Goal: Information Seeking & Learning: Find specific fact

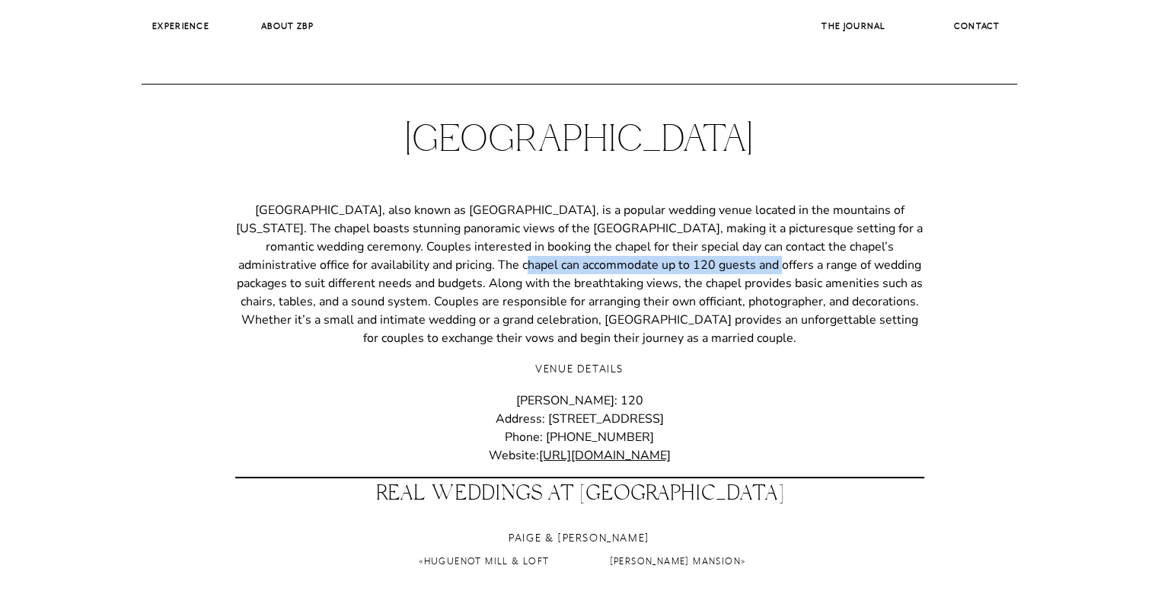
drag, startPoint x: 395, startPoint y: 265, endPoint x: 653, endPoint y: 267, distance: 258.2
click at [653, 267] on p "[GEOGRAPHIC_DATA], also known as [GEOGRAPHIC_DATA], is a popular wedding venue …" at bounding box center [579, 274] width 689 height 146
copy p "The chapel can accommodate up to 120 guests"
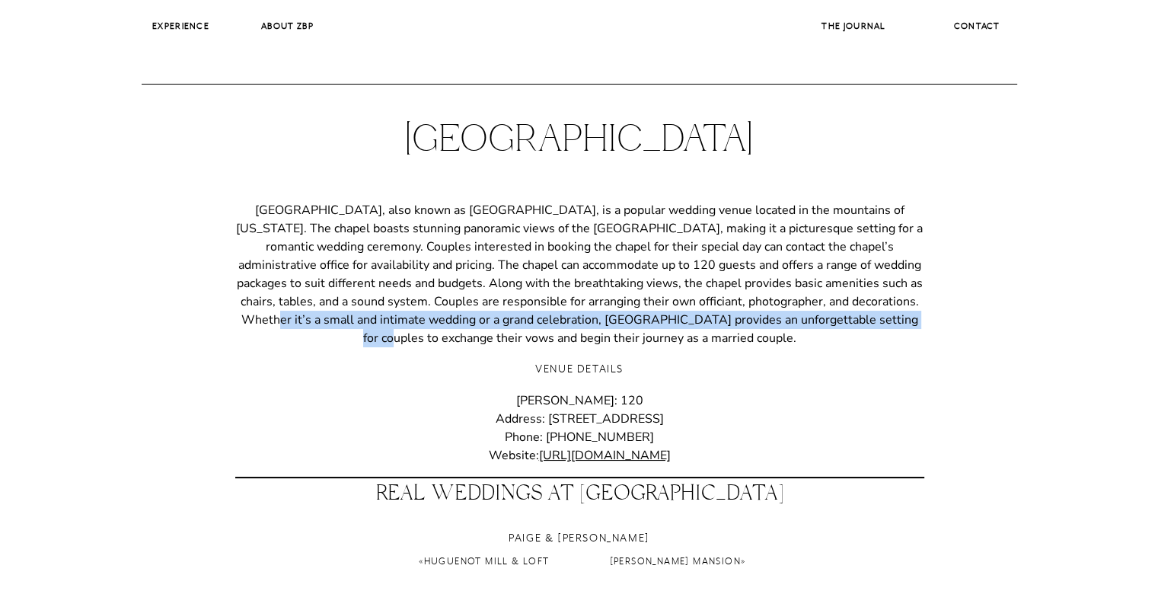
drag, startPoint x: 826, startPoint y: 319, endPoint x: 844, endPoint y: 299, distance: 27.0
click at [844, 299] on p "[GEOGRAPHIC_DATA], also known as [GEOGRAPHIC_DATA], is a popular wedding venue …" at bounding box center [579, 274] width 689 height 146
copy p "Whether it’s a small and intimate wedding or a grand celebration, [GEOGRAPHIC_D…"
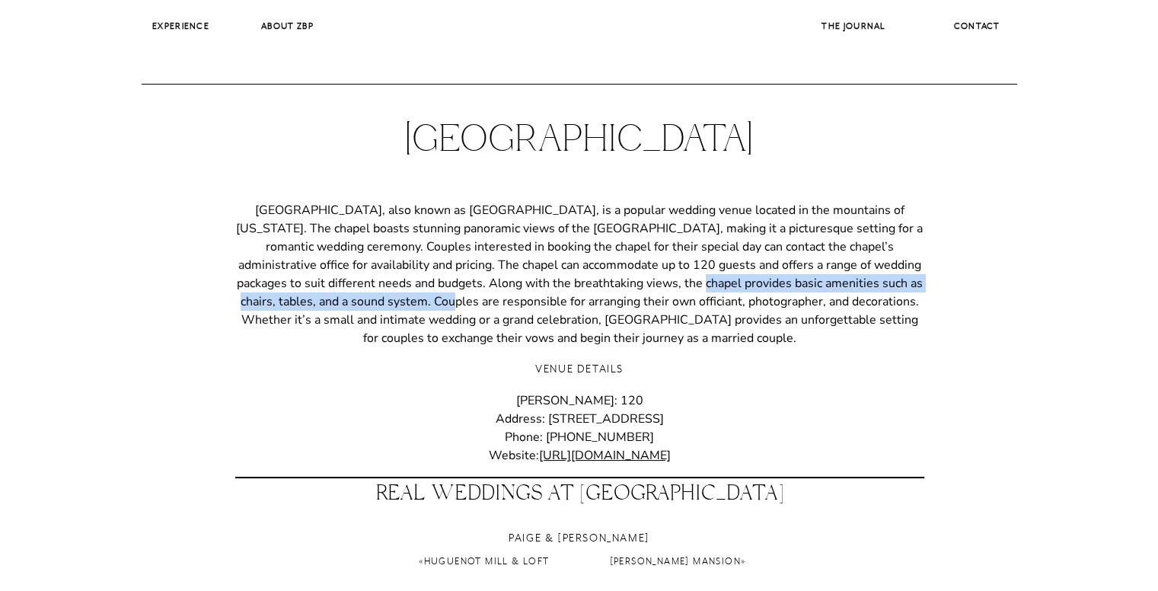
drag, startPoint x: 596, startPoint y: 283, endPoint x: 350, endPoint y: 297, distance: 246.4
click at [350, 297] on p "[GEOGRAPHIC_DATA], also known as [GEOGRAPHIC_DATA], is a popular wedding venue …" at bounding box center [579, 274] width 689 height 146
copy p "the [DEMOGRAPHIC_DATA] provides basic amenities such as chairs, tables, and a s…"
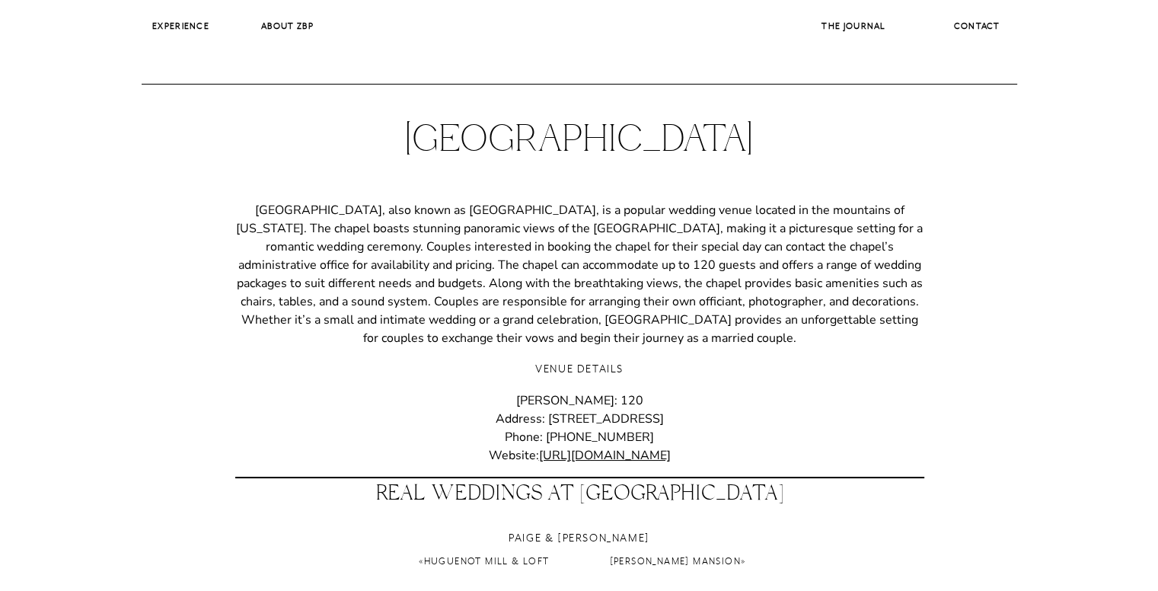
drag, startPoint x: 749, startPoint y: 414, endPoint x: 433, endPoint y: 418, distance: 316.9
click at [433, 418] on p "[PERSON_NAME]: 120 Address: [STREET_ADDRESS] Phone: [PHONE_NUMBER] Website: [UR…" at bounding box center [579, 427] width 689 height 73
copy p "Address: [STREET_ADDRESS]"
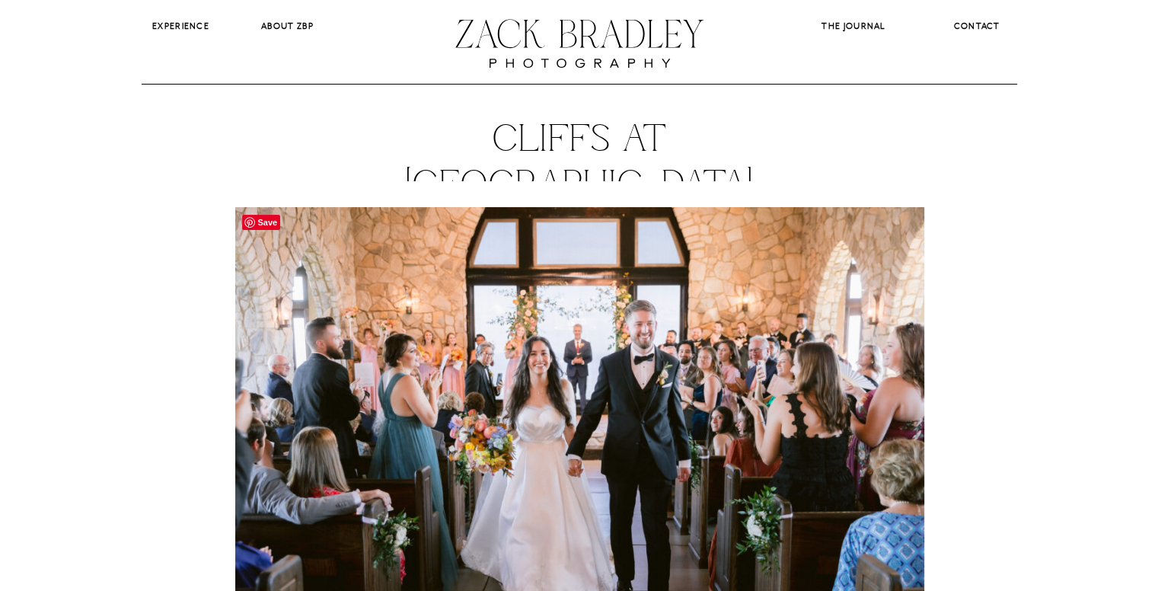
scroll to position [797, 0]
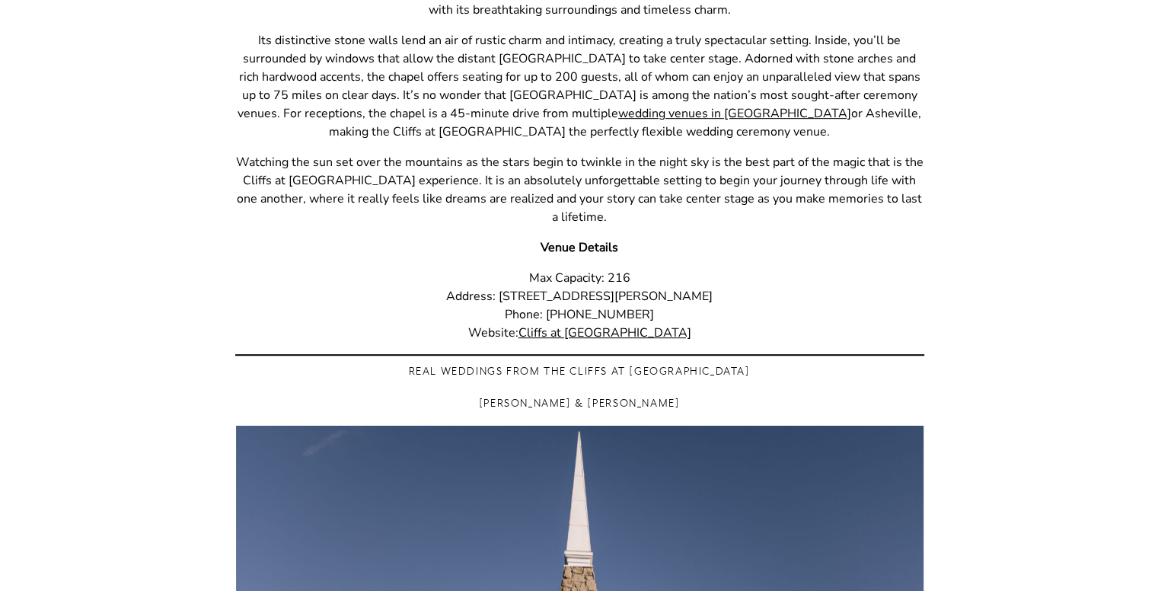
drag, startPoint x: 424, startPoint y: 294, endPoint x: 757, endPoint y: 287, distance: 332.9
click at [757, 287] on p "Max Capacity: 216 Address: 98 The Cliffs Parkway Landrum, SC 29356 Phone: (864)…" at bounding box center [579, 305] width 689 height 73
copy p "Address: 98 The Cliffs Parkway Landrum, SC 29356"
